Goal: Transaction & Acquisition: Purchase product/service

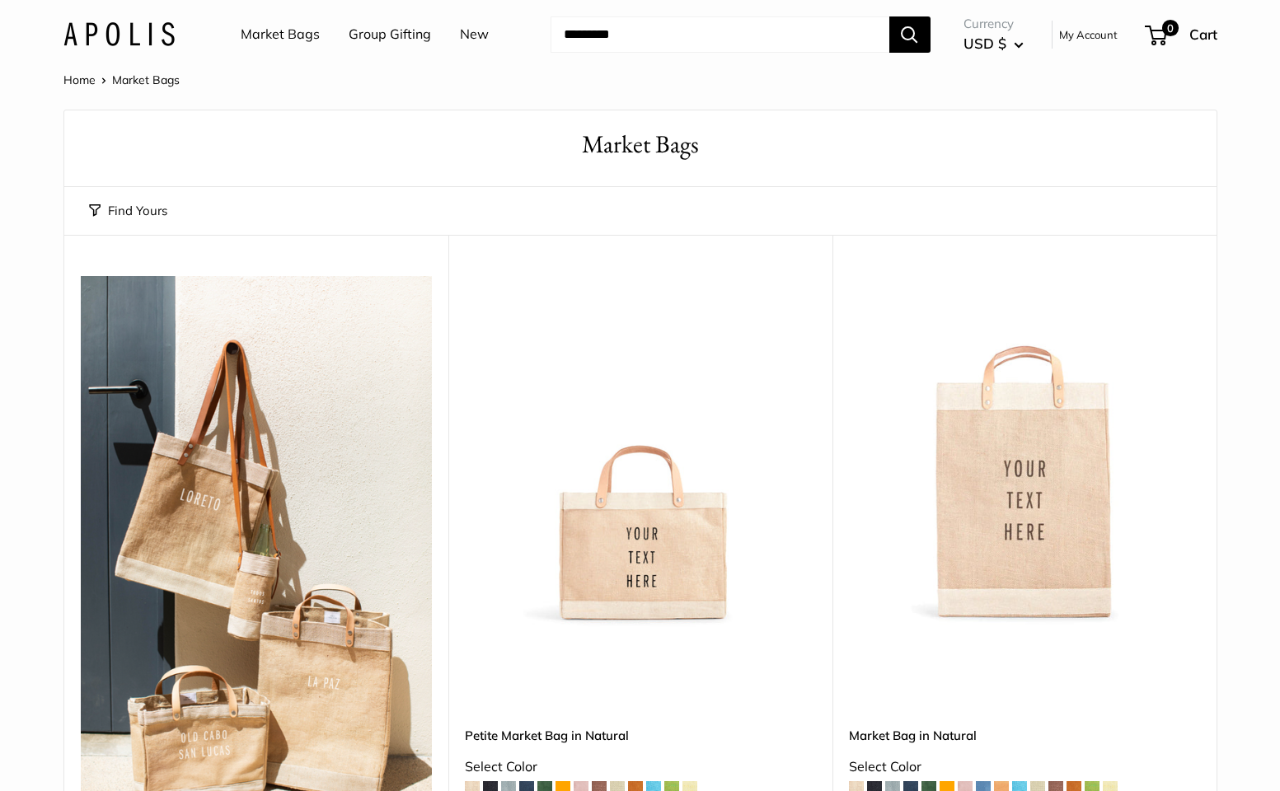
click at [0, 0] on img at bounding box center [0, 0] width 0 height 0
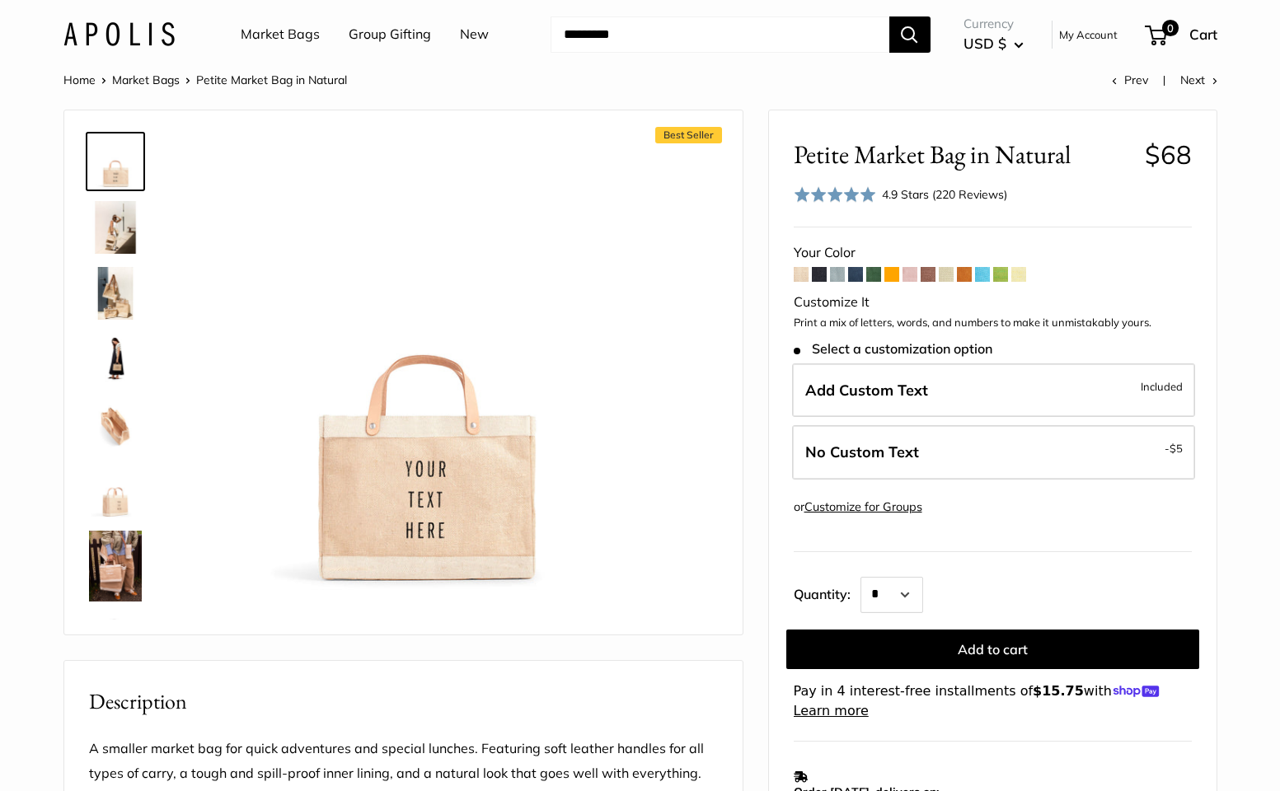
click at [870, 276] on span at bounding box center [873, 274] width 15 height 15
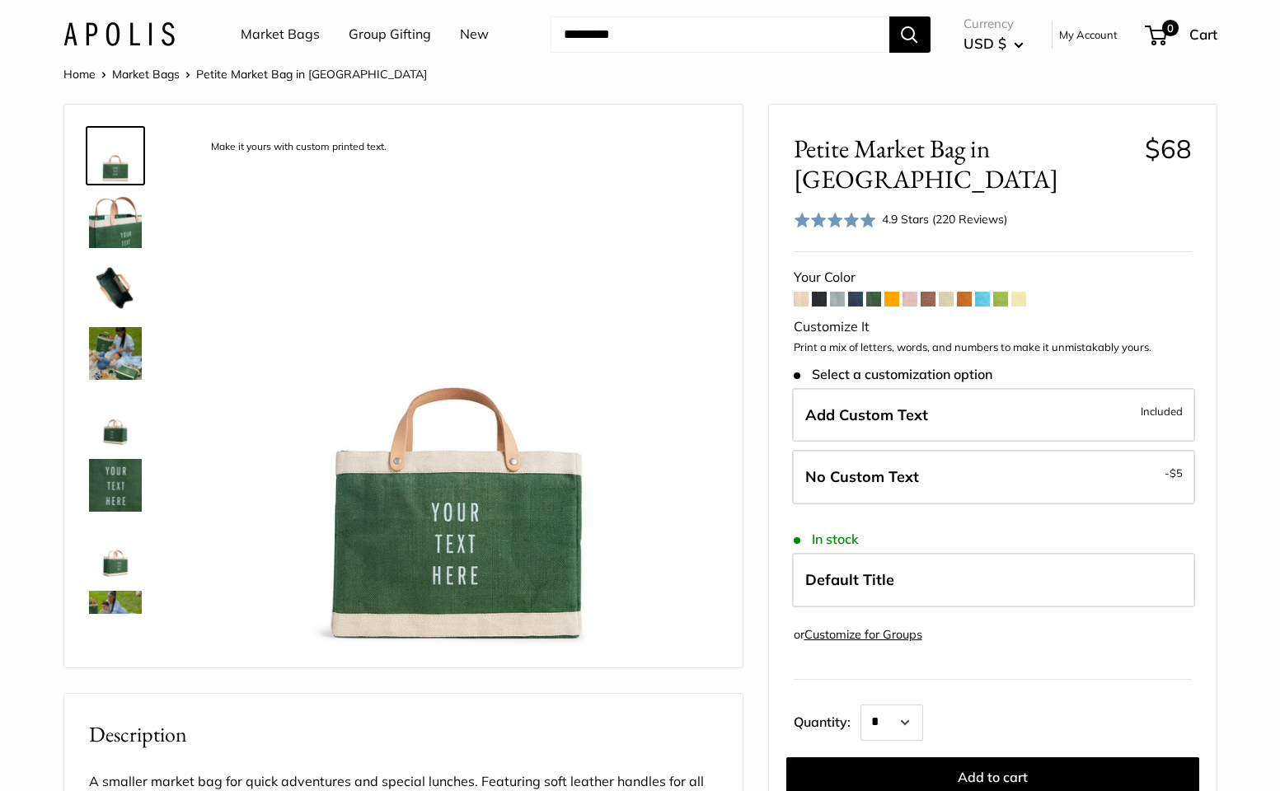
click at [895, 292] on span at bounding box center [891, 299] width 15 height 15
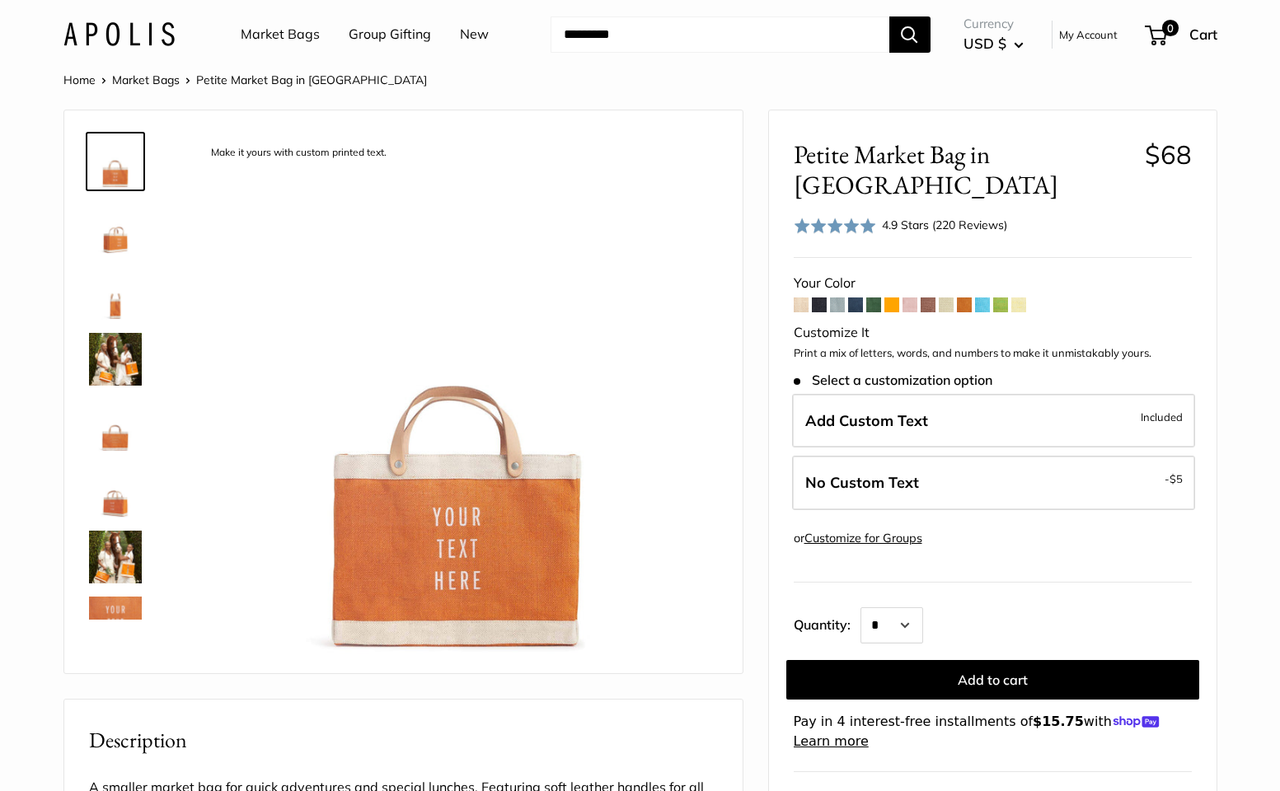
click at [1006, 297] on span at bounding box center [1000, 304] width 15 height 15
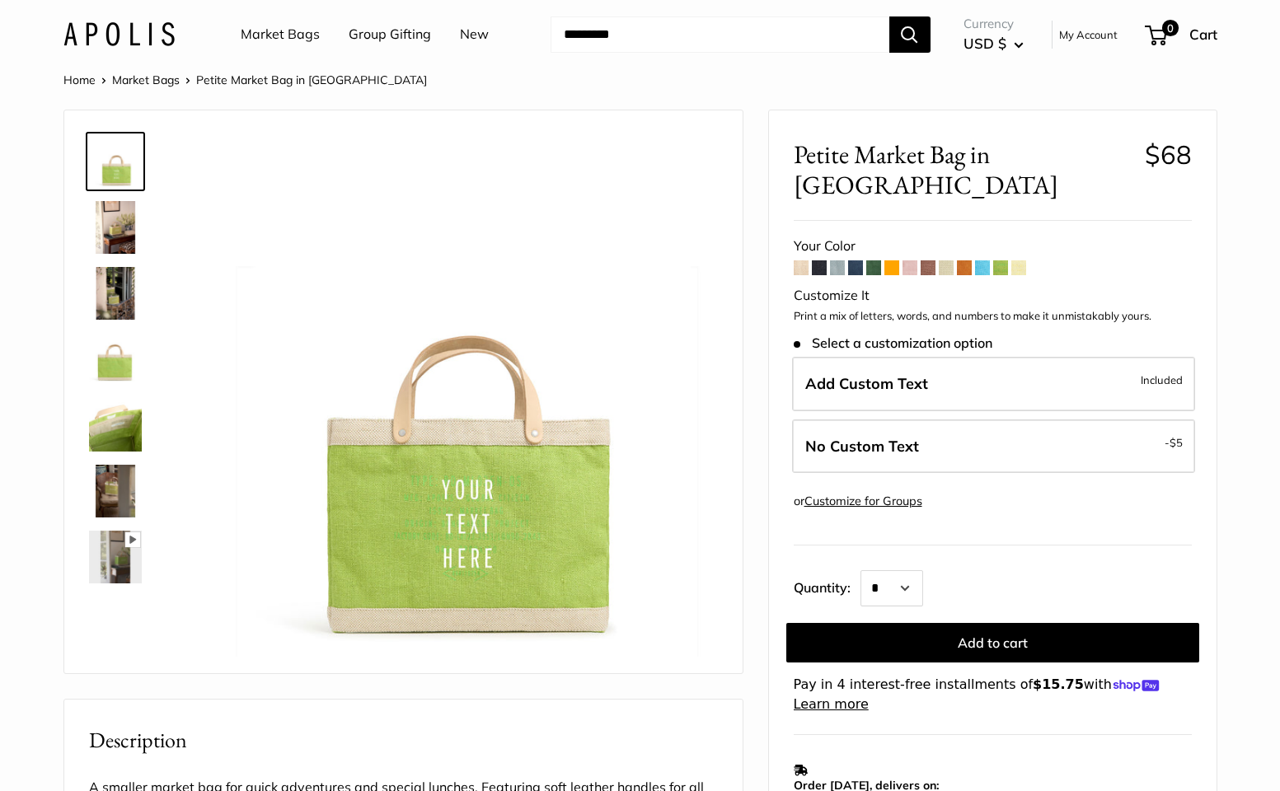
click at [839, 260] on span at bounding box center [837, 267] width 15 height 15
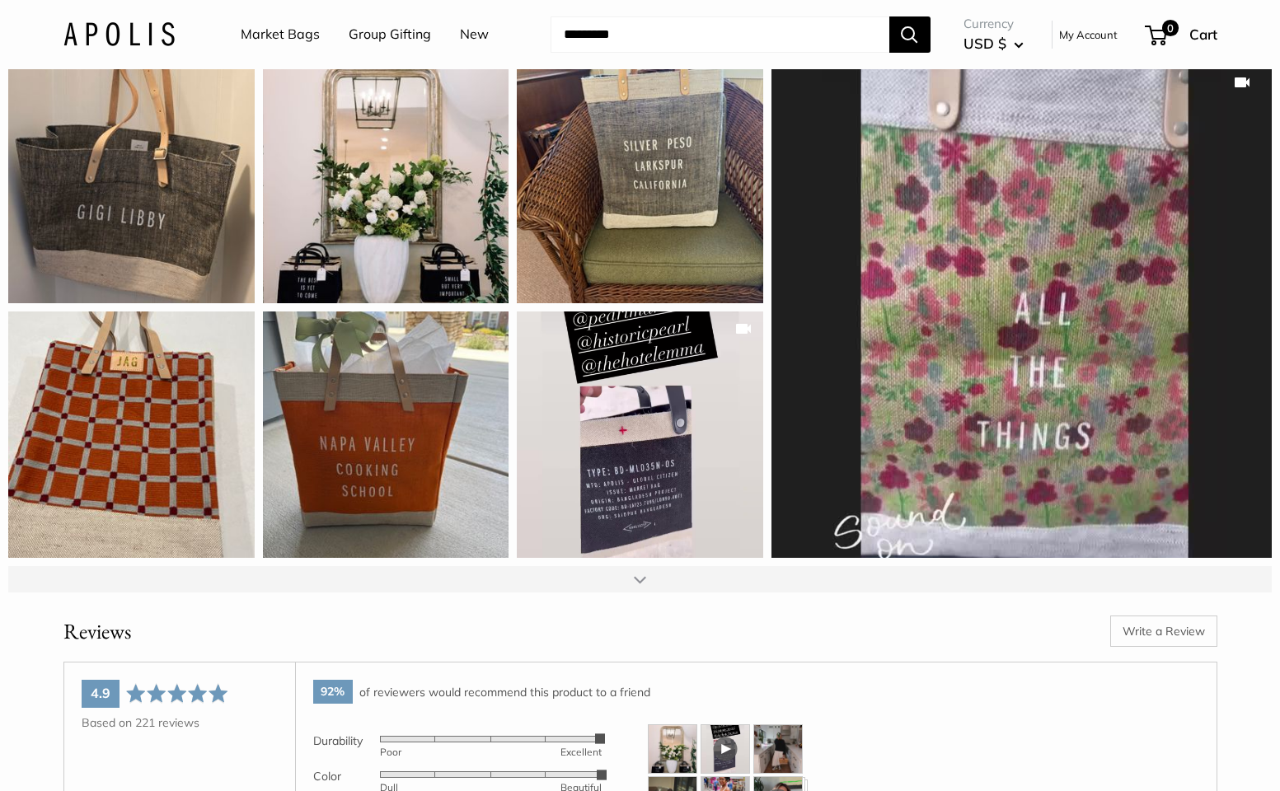
scroll to position [1926, 0]
